Goal: Information Seeking & Learning: Learn about a topic

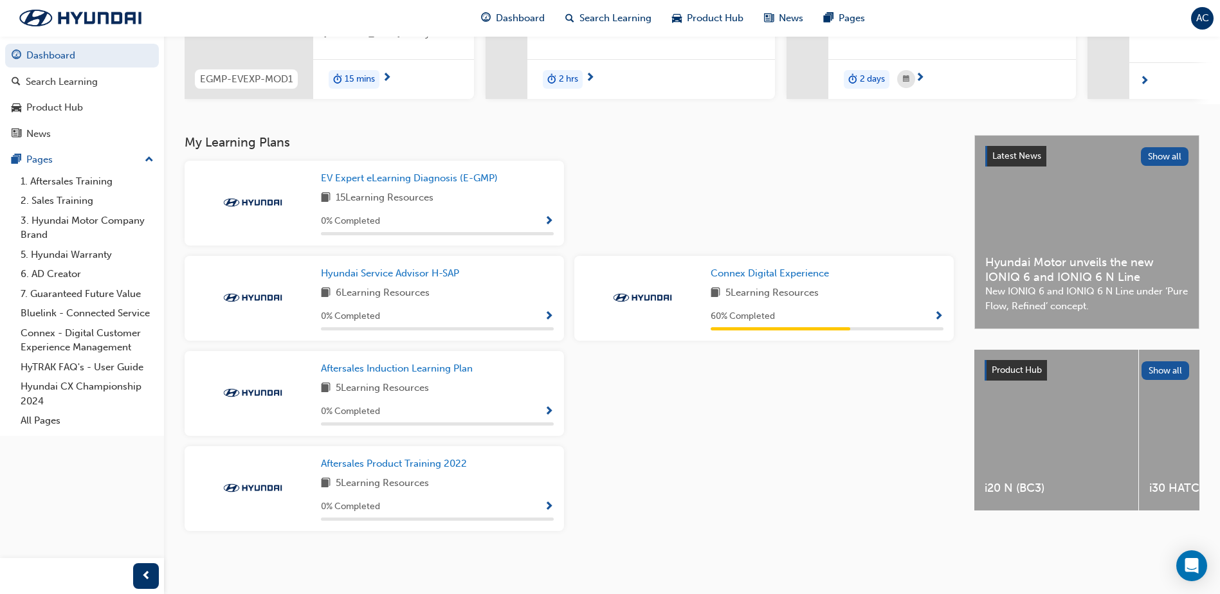
scroll to position [69, 0]
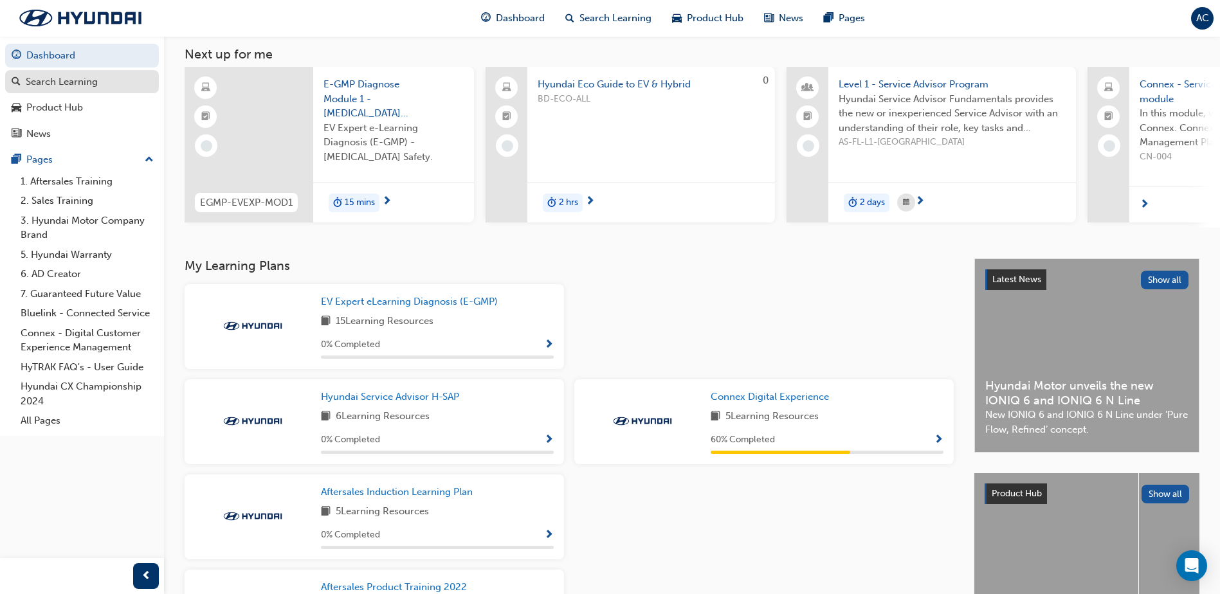
click at [96, 88] on div "Search Learning" at bounding box center [62, 82] width 72 height 15
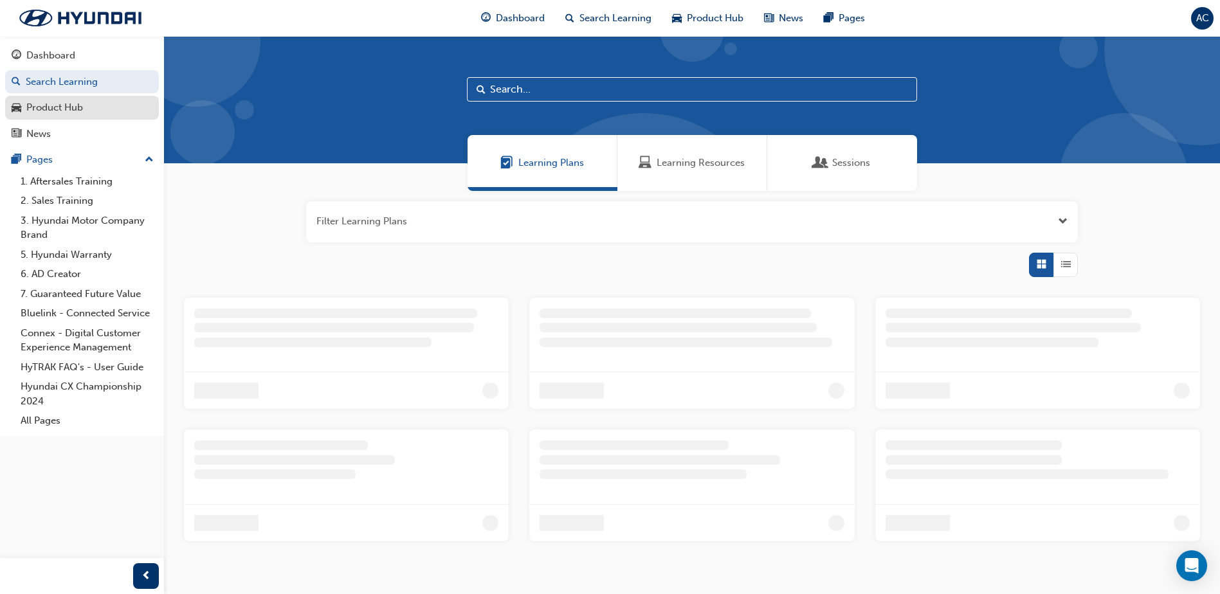
click at [102, 102] on div "Product Hub" at bounding box center [82, 108] width 141 height 16
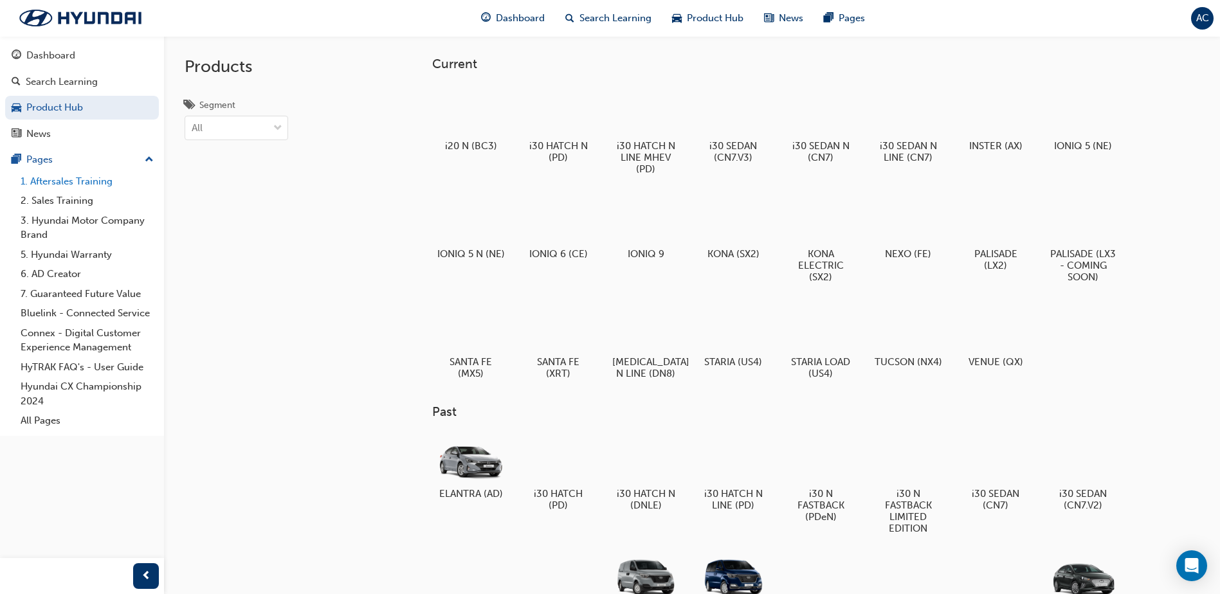
click at [101, 184] on link "1. Aftersales Training" at bounding box center [86, 182] width 143 height 20
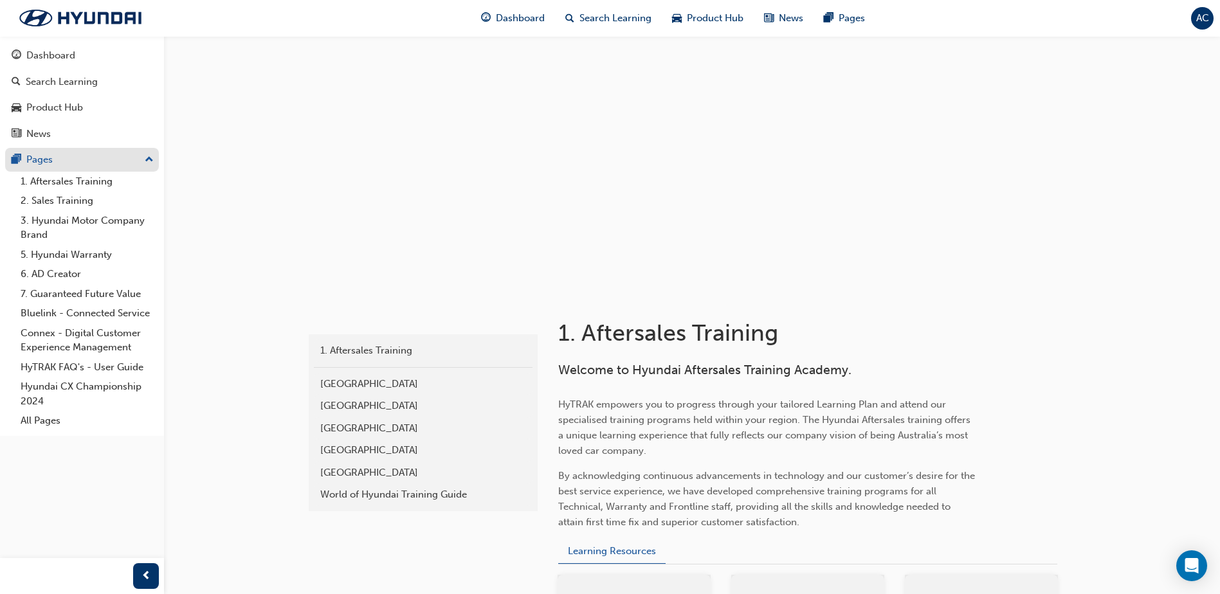
click at [80, 162] on div "Pages" at bounding box center [82, 160] width 141 height 16
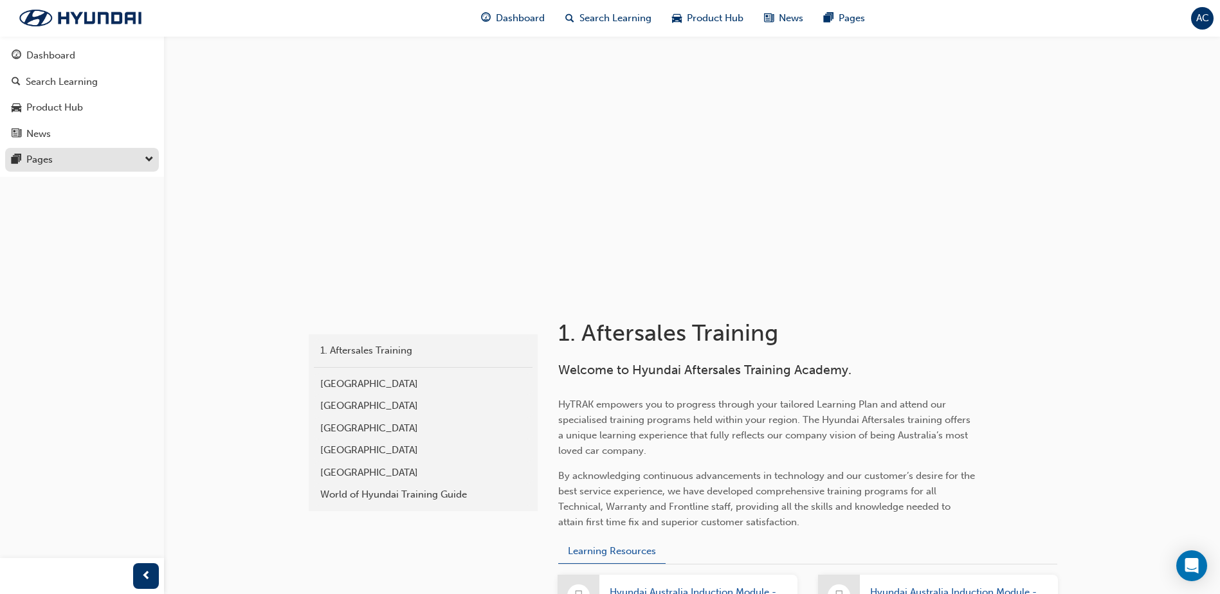
click at [124, 156] on div "Pages" at bounding box center [82, 160] width 141 height 16
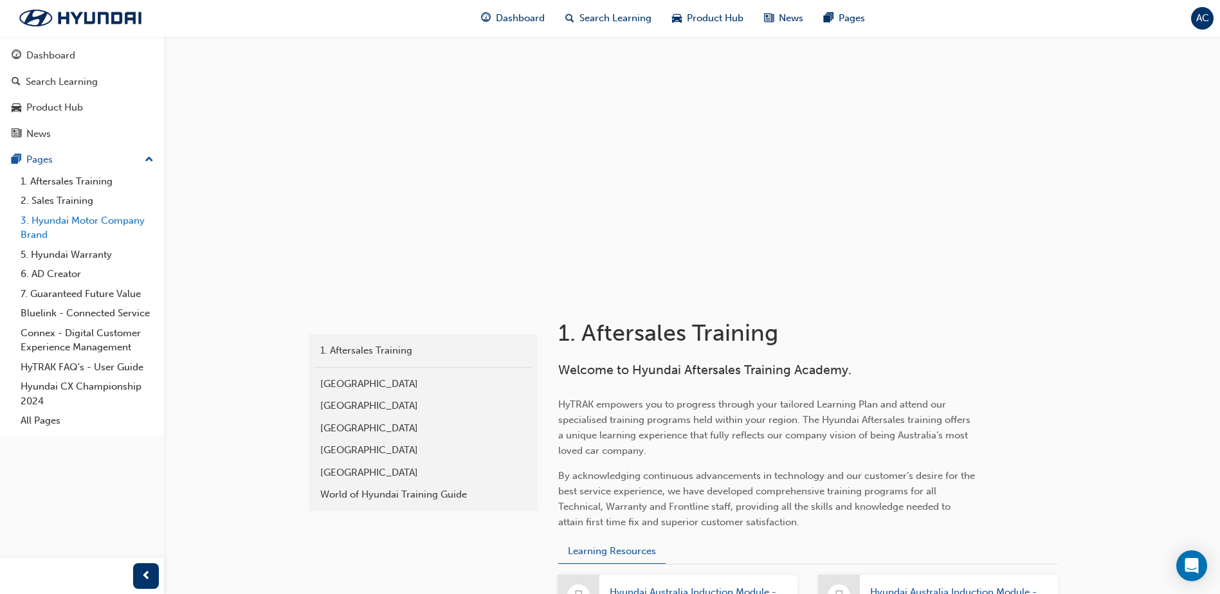
click at [102, 226] on link "3. Hyundai Motor Company Brand" at bounding box center [86, 228] width 143 height 34
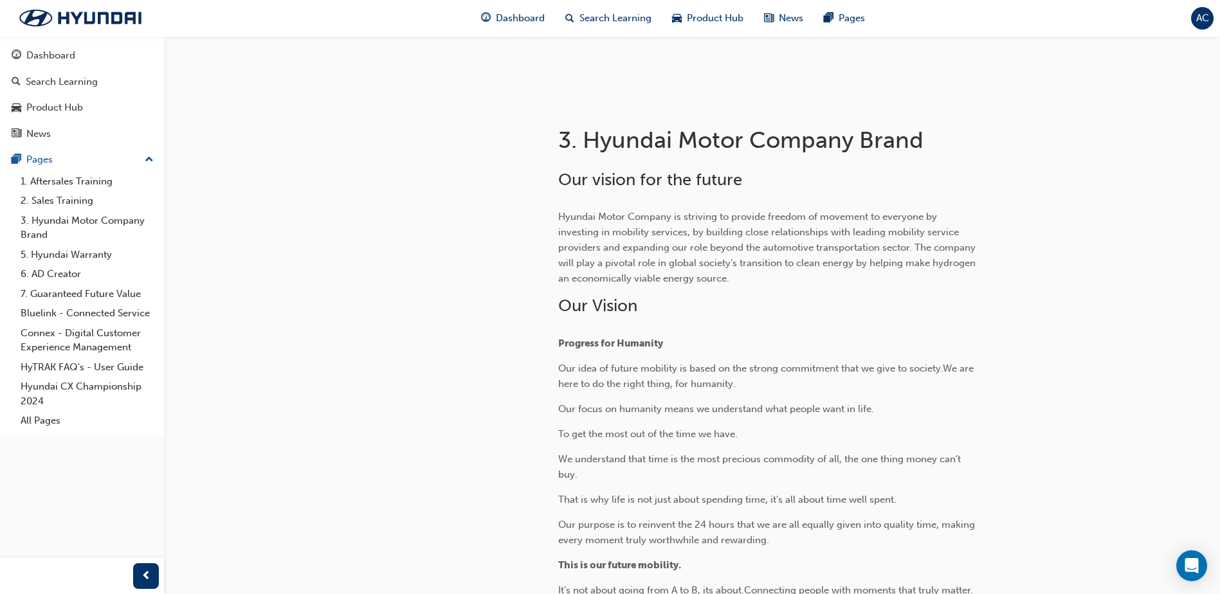
scroll to position [386, 0]
